Goal: Find specific page/section: Find specific page/section

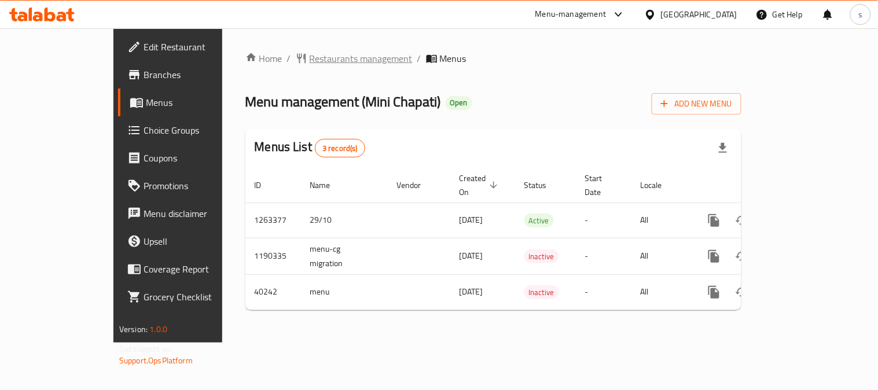
click at [310, 61] on span "Restaurants management" at bounding box center [361, 59] width 103 height 14
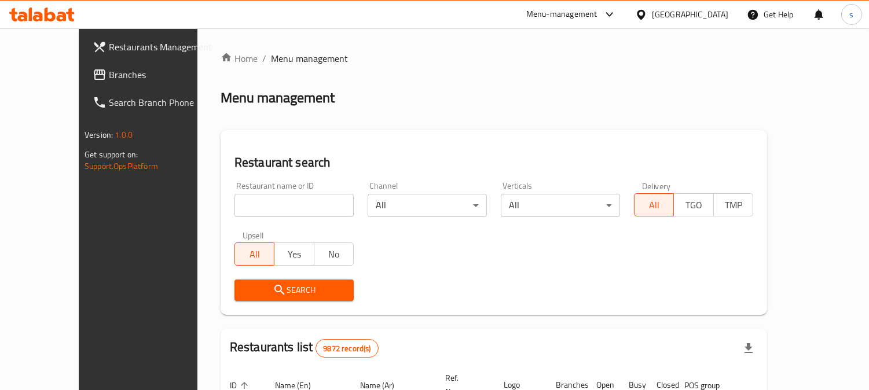
click at [109, 68] on span "Branches" at bounding box center [162, 75] width 106 height 14
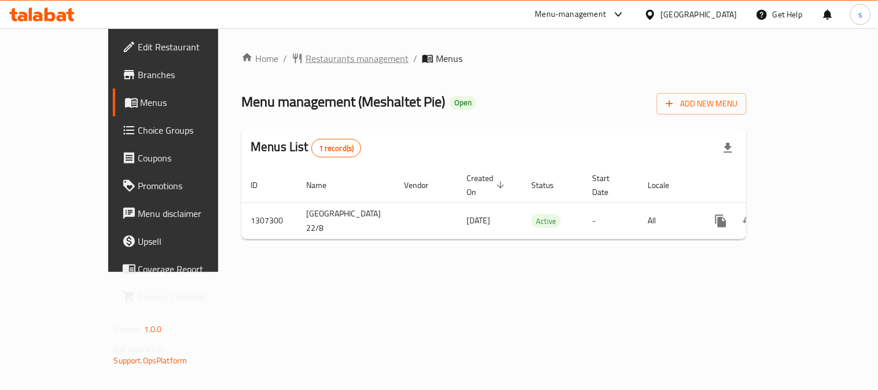
click at [306, 58] on span "Restaurants management" at bounding box center [357, 59] width 103 height 14
click at [320, 62] on span "Restaurants management" at bounding box center [357, 59] width 103 height 14
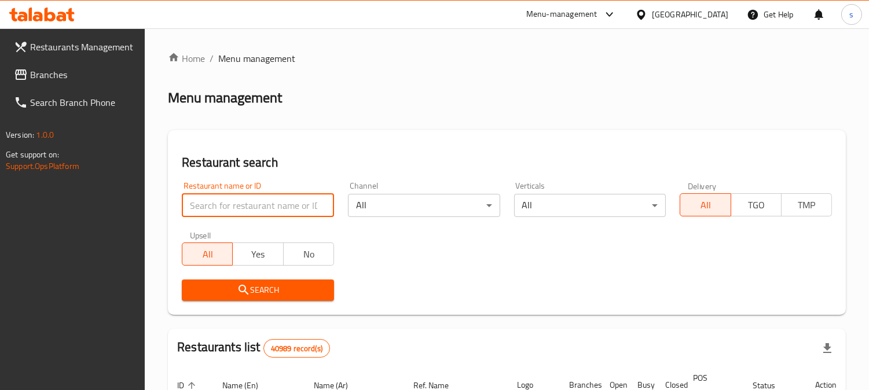
click at [227, 212] on input "search" at bounding box center [258, 205] width 152 height 23
paste input "704401"
type input "704401"
click button "Search" at bounding box center [258, 290] width 152 height 21
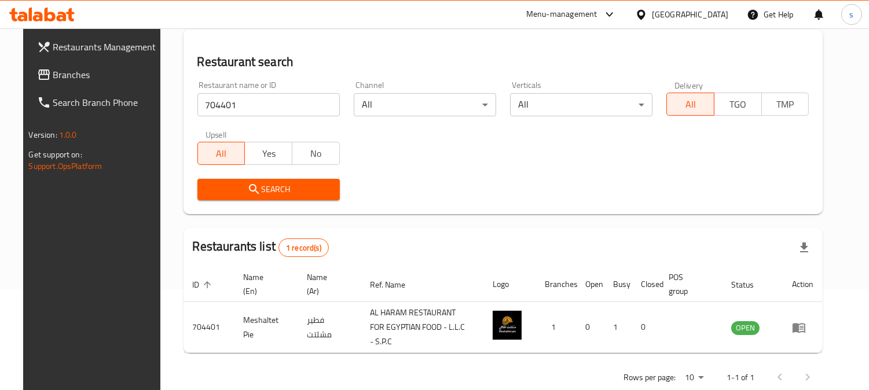
scroll to position [116, 0]
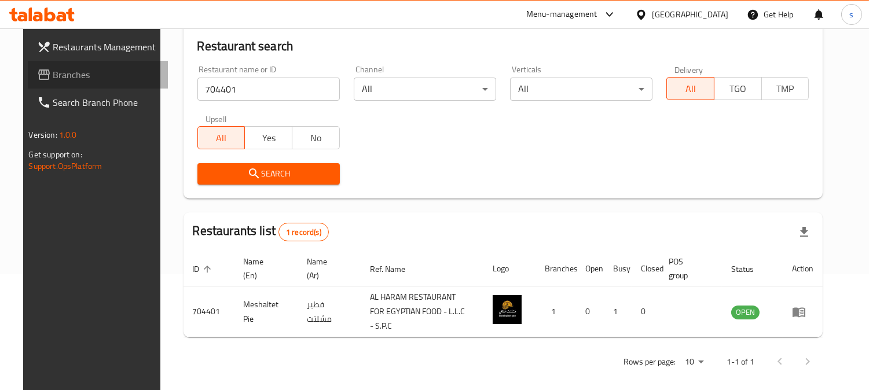
click at [61, 78] on span "Branches" at bounding box center [106, 75] width 106 height 14
